Goal: Information Seeking & Learning: Learn about a topic

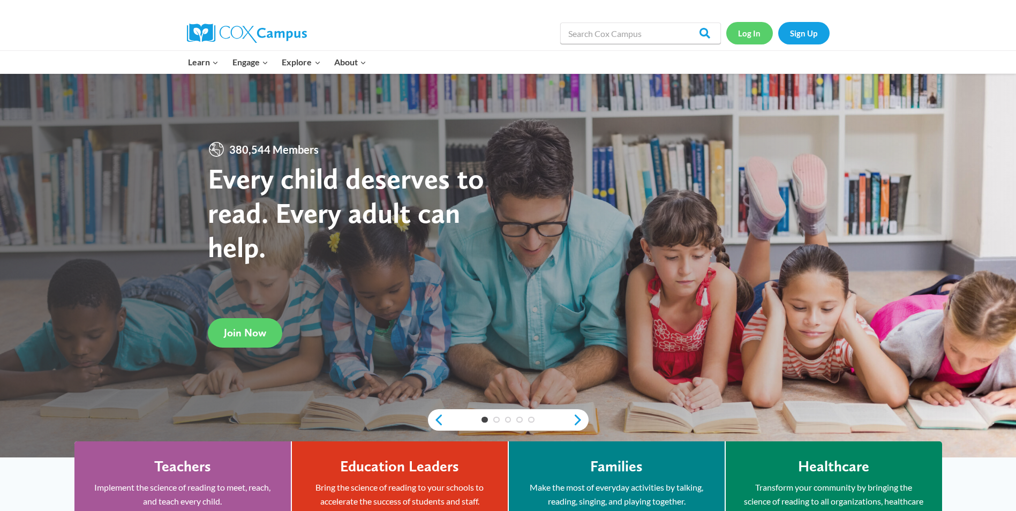
click at [752, 37] on link "Log In" at bounding box center [749, 33] width 47 height 22
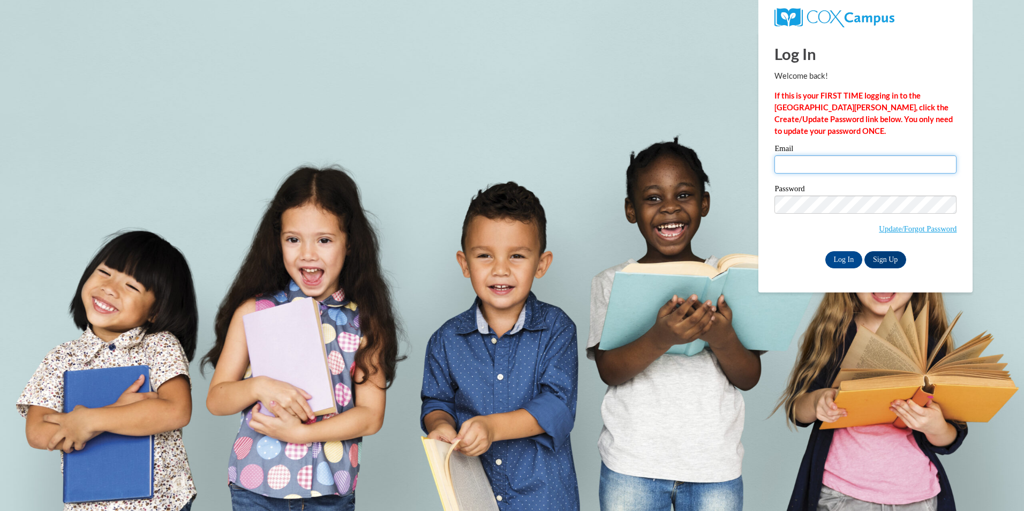
click at [815, 164] on input "Email" at bounding box center [865, 164] width 182 height 18
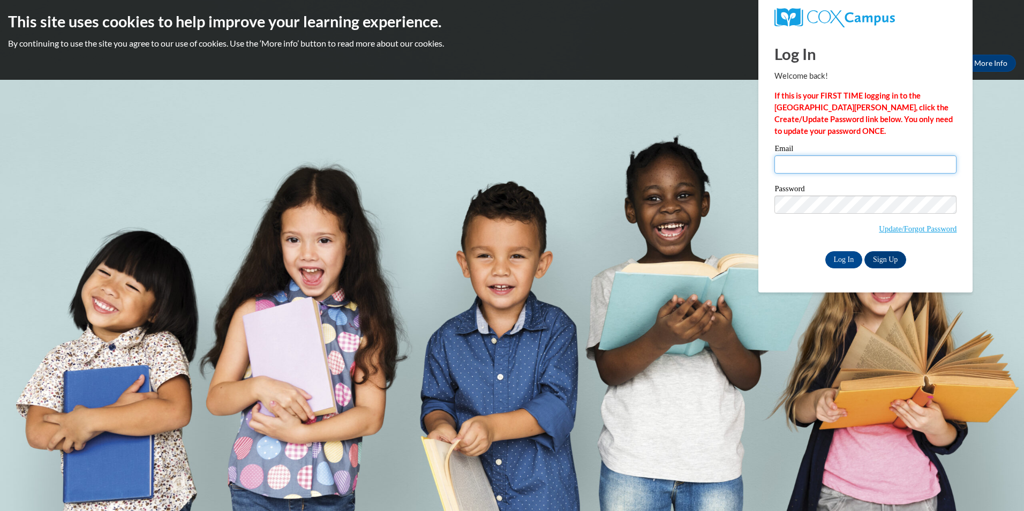
type input "april.boggs@iasmyrna.org"
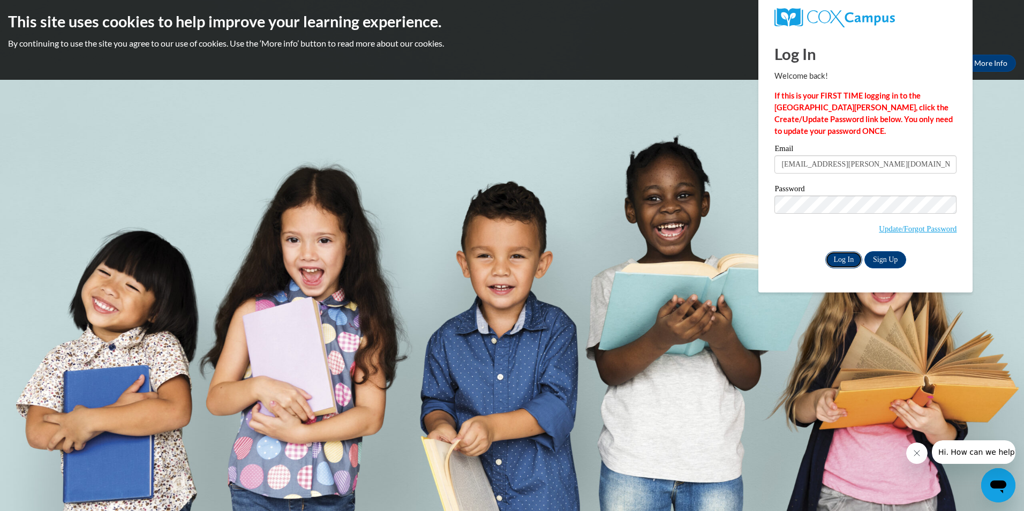
click at [837, 256] on input "Log In" at bounding box center [843, 259] width 37 height 17
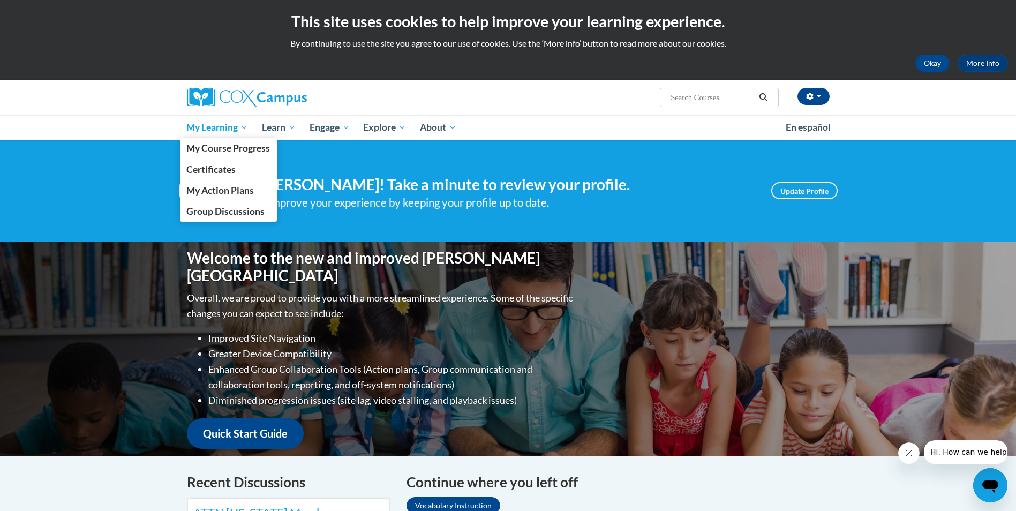
click at [219, 126] on span "My Learning" at bounding box center [217, 127] width 62 height 13
click at [217, 148] on span "My Course Progress" at bounding box center [228, 147] width 84 height 11
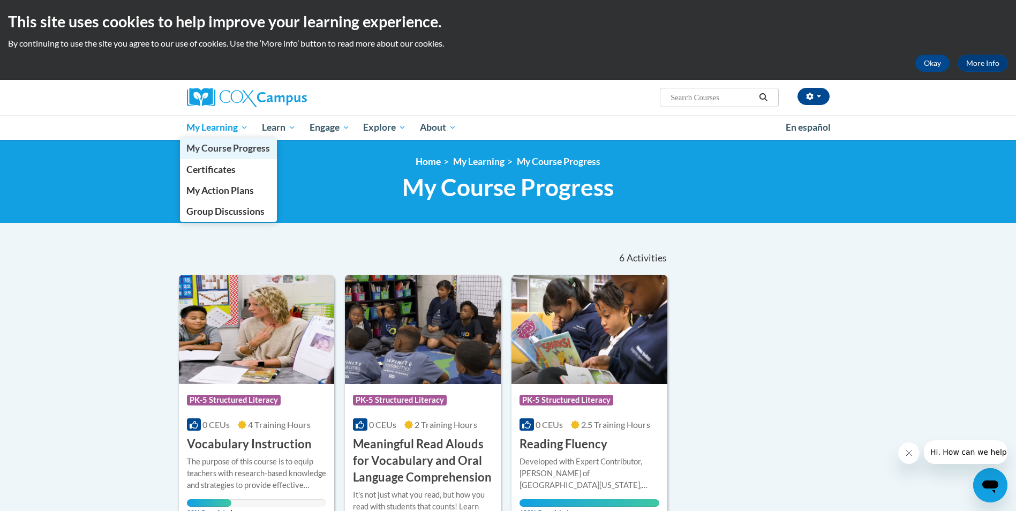
click at [227, 154] on link "My Course Progress" at bounding box center [228, 148] width 97 height 21
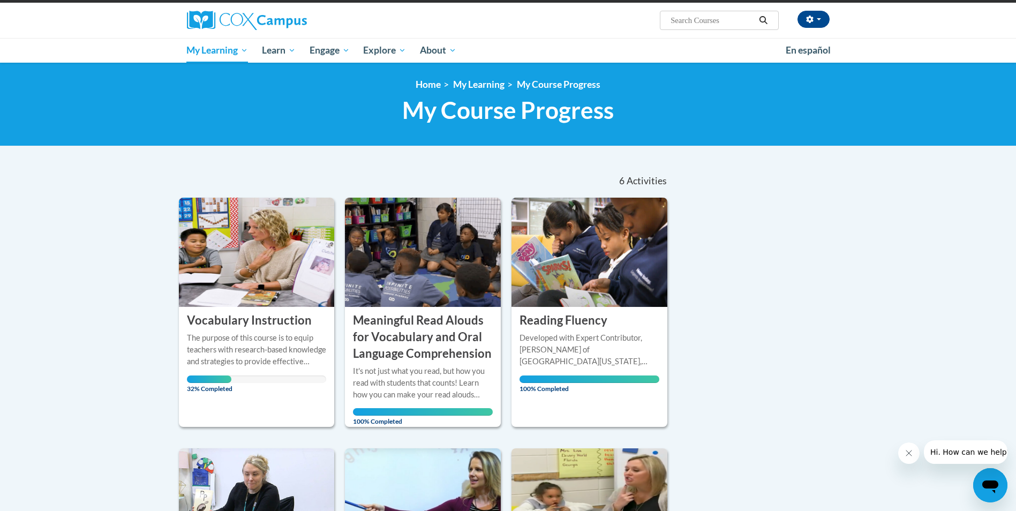
scroll to position [161, 0]
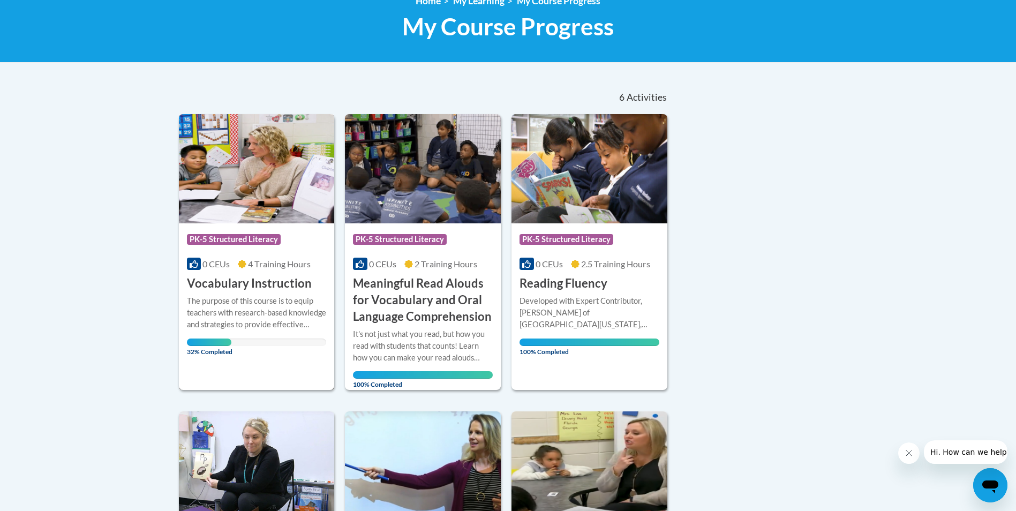
click at [291, 309] on div "The purpose of this course is to equip teachers with research-based knowledge a…" at bounding box center [257, 312] width 140 height 35
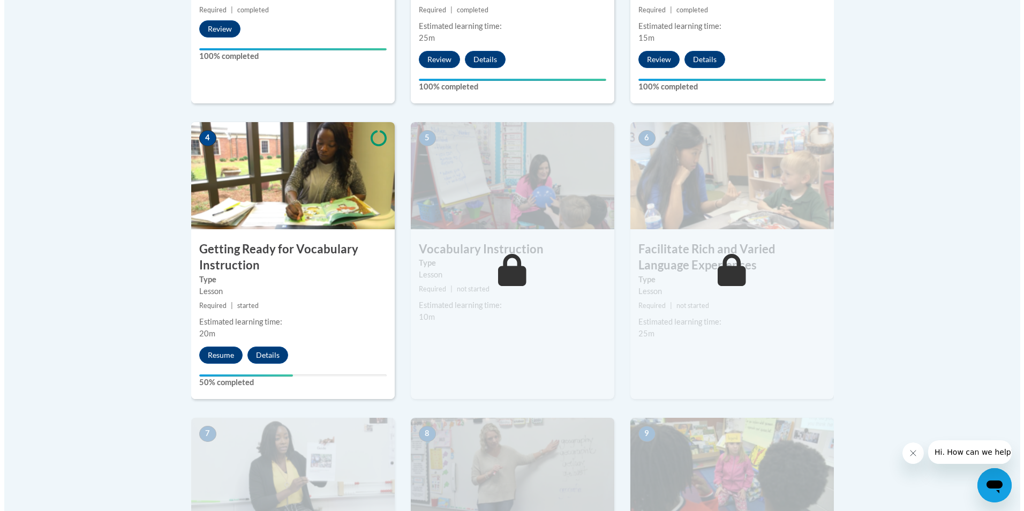
scroll to position [536, 0]
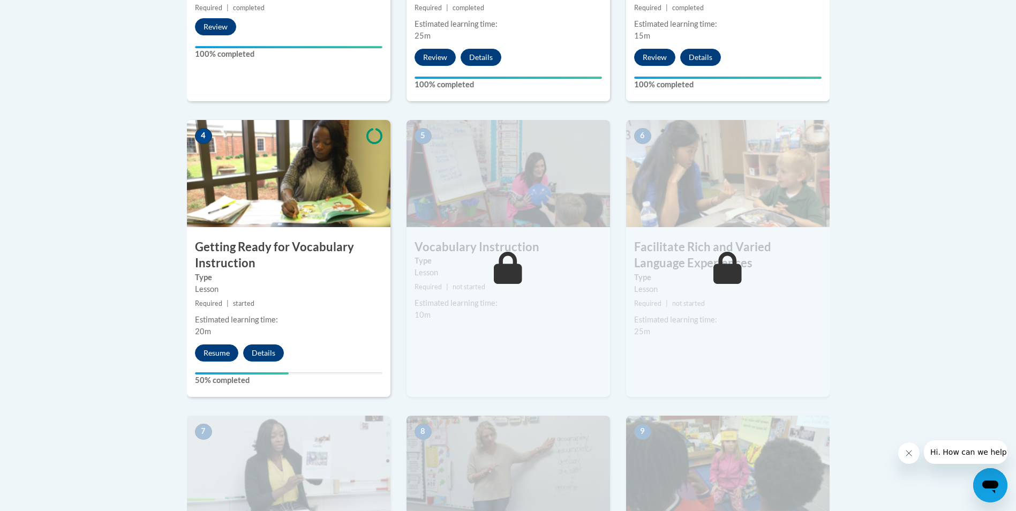
click at [254, 273] on label "Type" at bounding box center [288, 278] width 187 height 12
click at [219, 352] on button "Resume" at bounding box center [216, 352] width 43 height 17
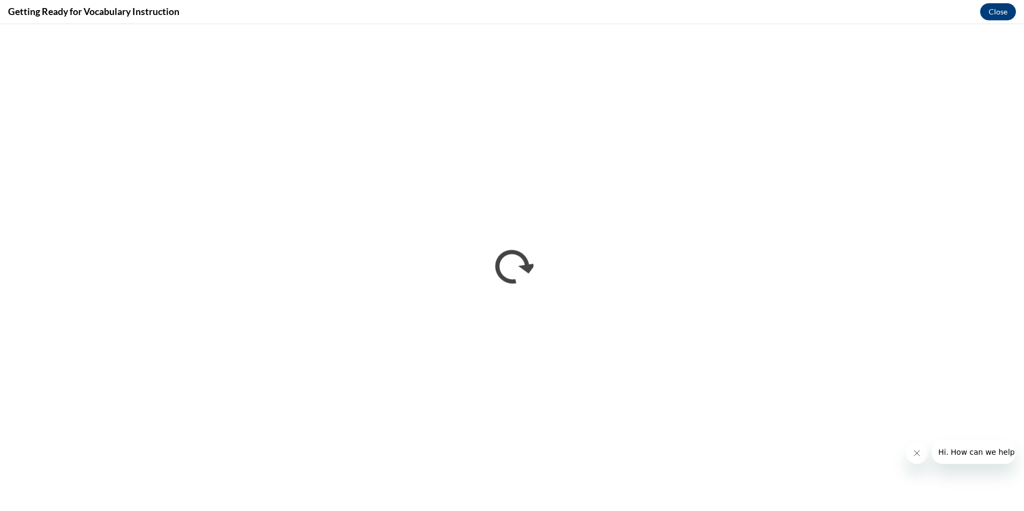
scroll to position [0, 0]
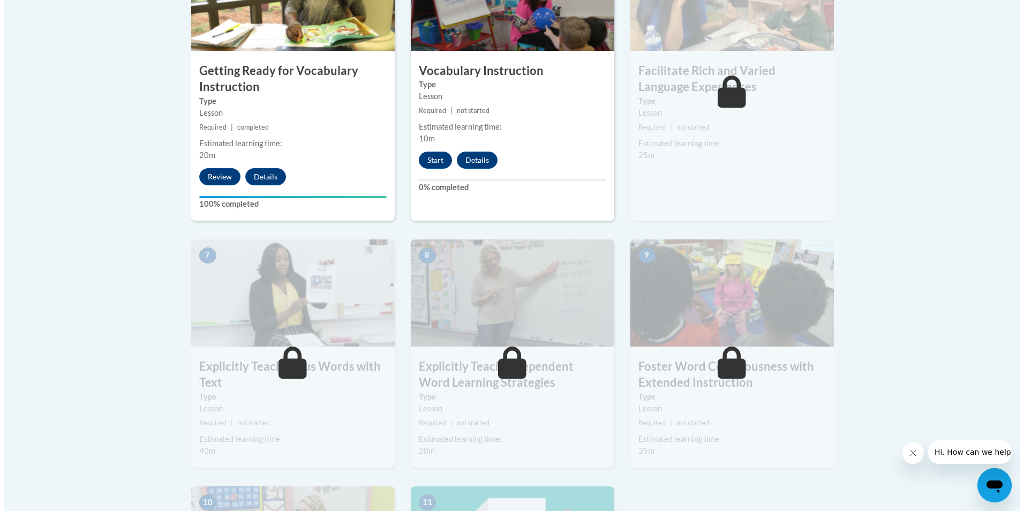
scroll to position [696, 0]
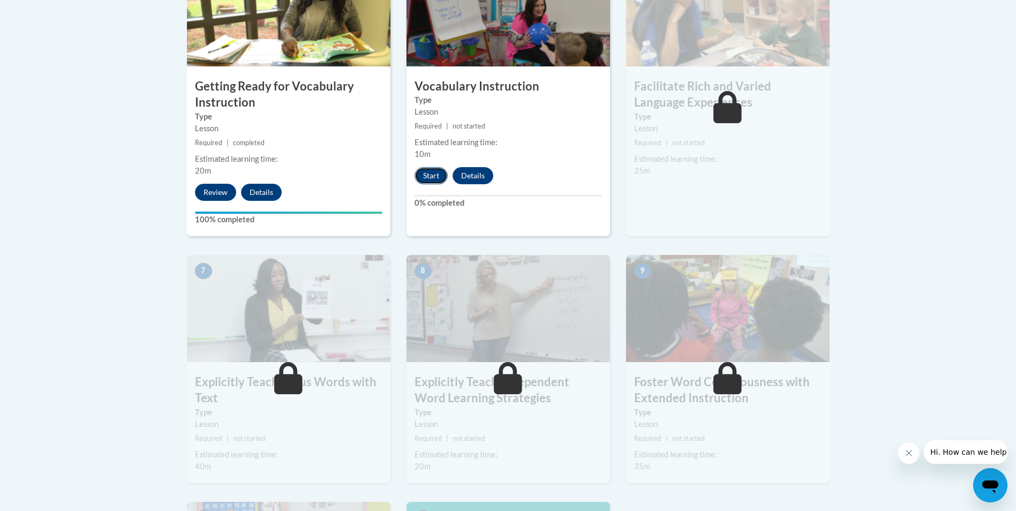
click at [427, 173] on button "Start" at bounding box center [431, 175] width 33 height 17
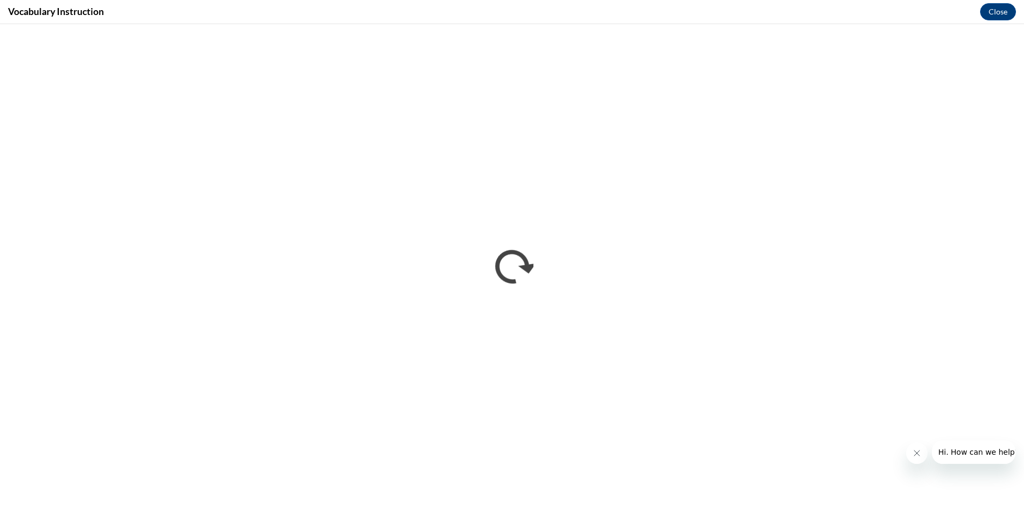
scroll to position [0, 0]
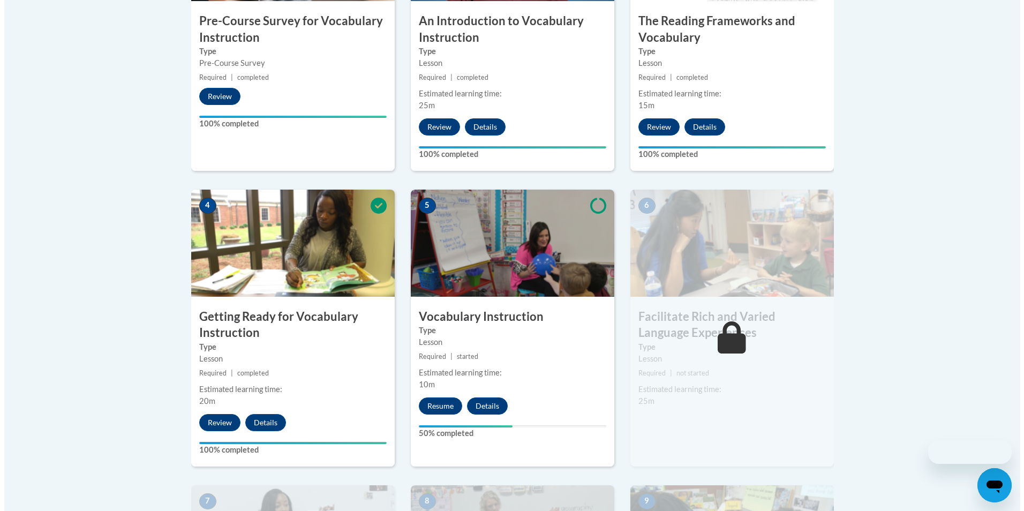
scroll to position [643, 0]
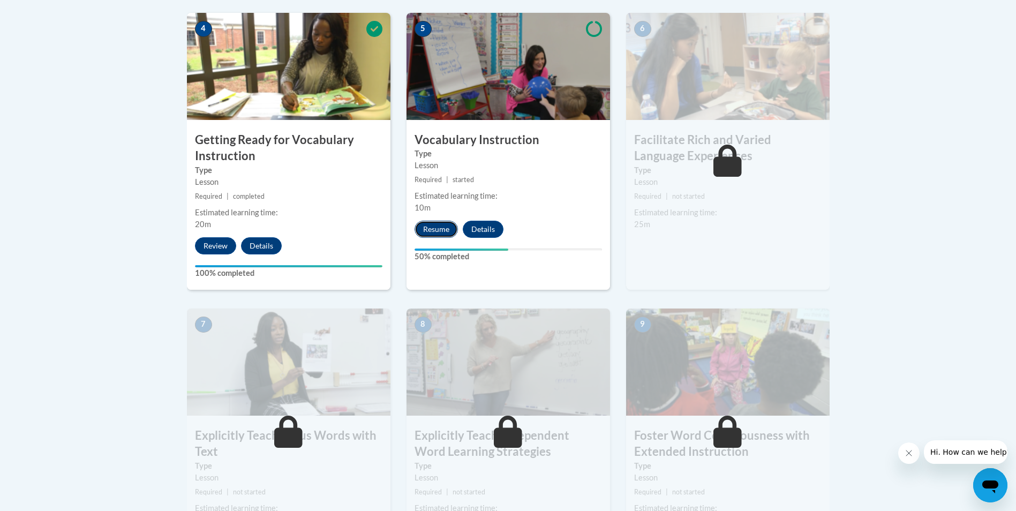
click at [450, 226] on button "Resume" at bounding box center [436, 229] width 43 height 17
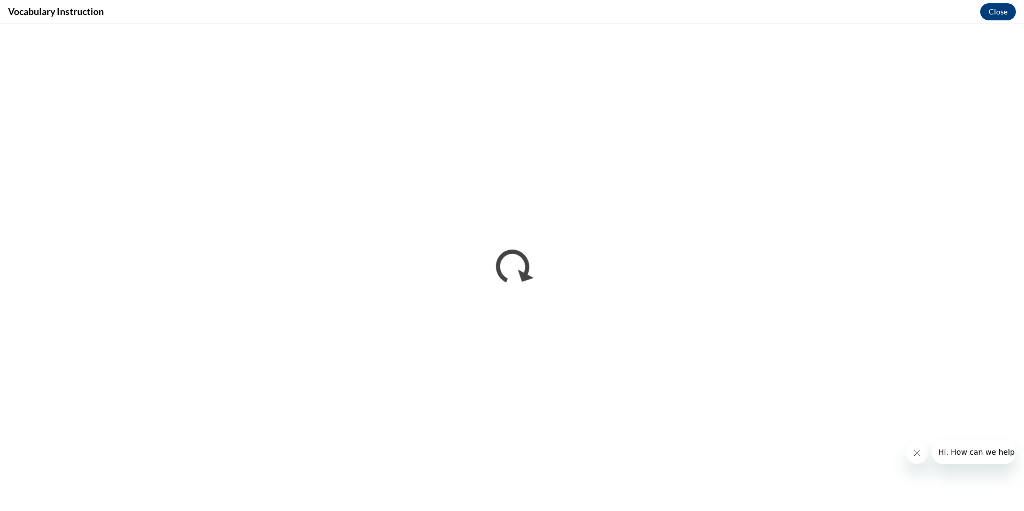
scroll to position [0, 0]
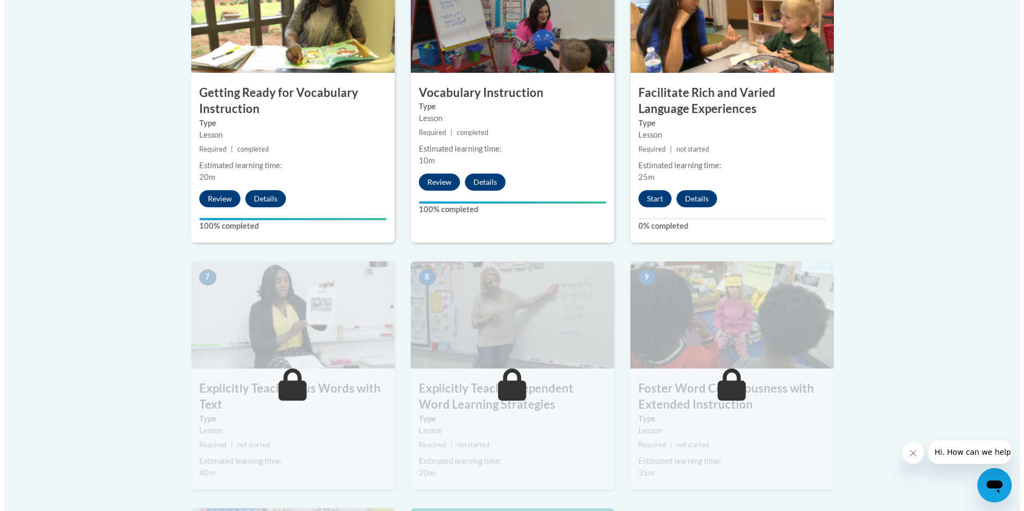
scroll to position [680, 0]
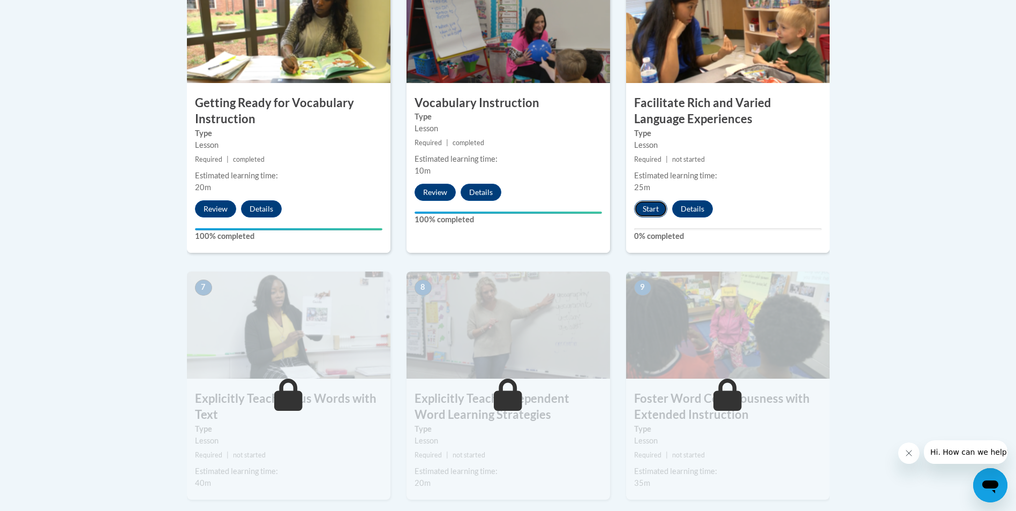
click at [656, 212] on button "Start" at bounding box center [650, 208] width 33 height 17
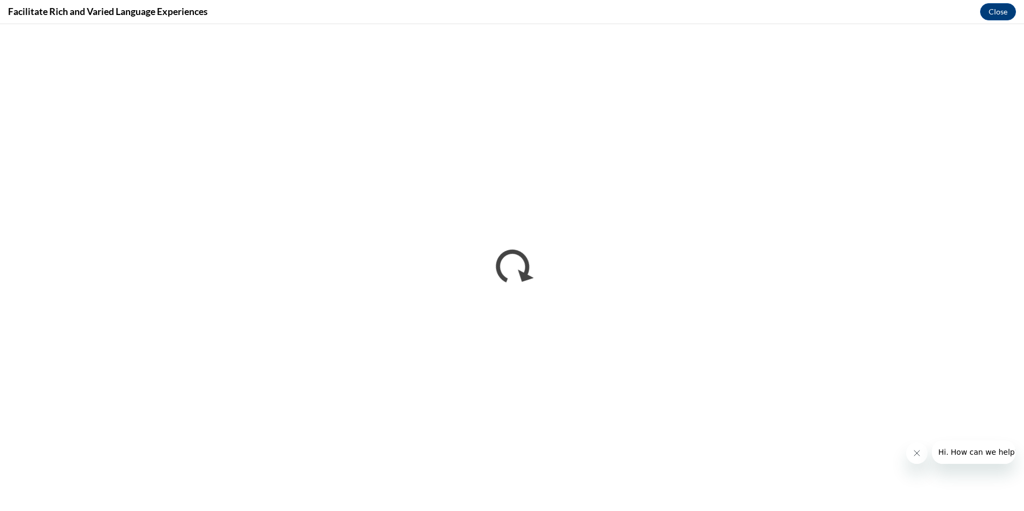
scroll to position [0, 0]
